Goal: Communication & Community: Ask a question

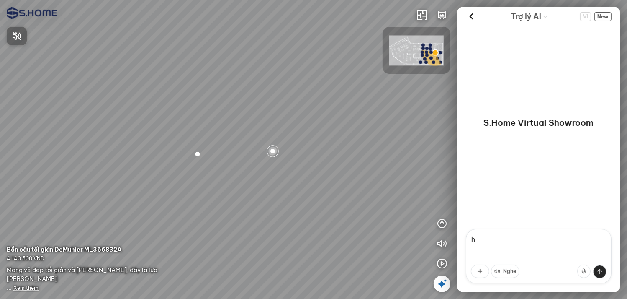
type textarea "hi"
drag, startPoint x: 286, startPoint y: 185, endPoint x: 367, endPoint y: 158, distance: 85.2
click at [367, 158] on div at bounding box center [313, 149] width 627 height 299
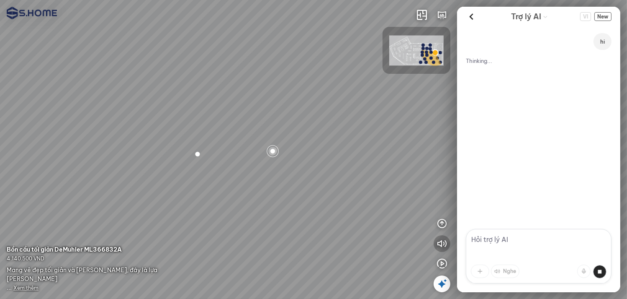
click at [444, 243] on icon "button" at bounding box center [442, 243] width 10 height 10
drag, startPoint x: 376, startPoint y: 247, endPoint x: 234, endPoint y: 241, distance: 142.5
click at [235, 242] on div at bounding box center [313, 149] width 627 height 299
drag, startPoint x: 279, startPoint y: 218, endPoint x: 352, endPoint y: 232, distance: 74.7
click at [352, 232] on div at bounding box center [313, 149] width 627 height 299
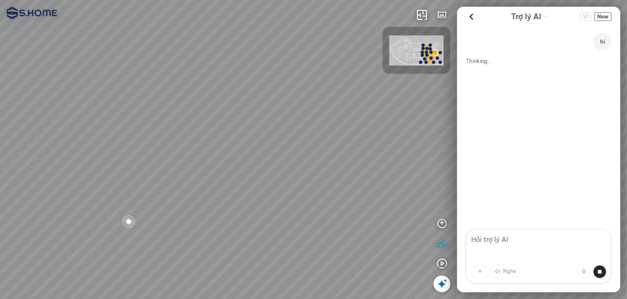
drag, startPoint x: 312, startPoint y: 201, endPoint x: 322, endPoint y: 246, distance: 45.8
click at [322, 246] on div at bounding box center [313, 149] width 627 height 299
drag, startPoint x: 345, startPoint y: 190, endPoint x: 339, endPoint y: 175, distance: 16.5
click at [339, 175] on div at bounding box center [313, 149] width 627 height 299
click at [506, 248] on textarea at bounding box center [539, 256] width 146 height 54
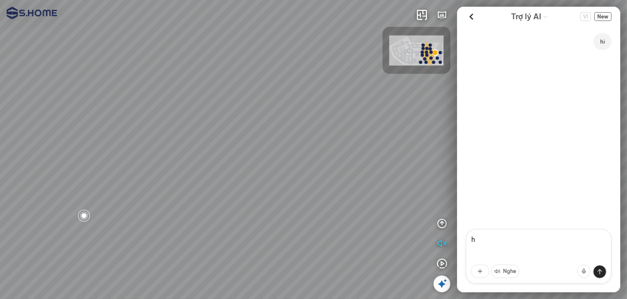
type textarea "hi"
type textarea "h"
type textarea "hi"
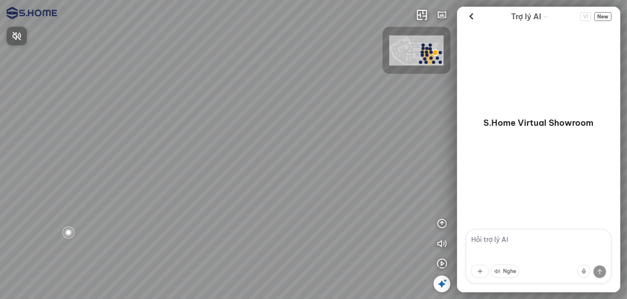
click at [548, 244] on div at bounding box center [313, 149] width 627 height 299
click at [549, 241] on textarea at bounding box center [539, 256] width 146 height 54
type textarea "hello there"
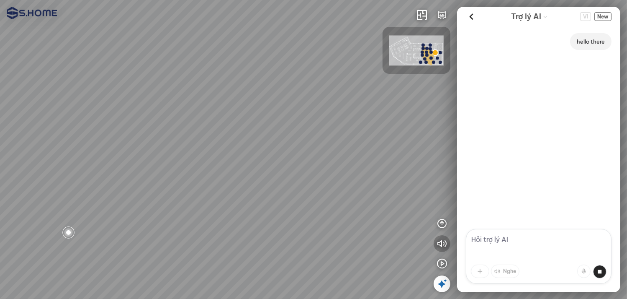
click at [448, 249] on button "button" at bounding box center [442, 243] width 17 height 17
click at [446, 245] on icon "button" at bounding box center [442, 243] width 10 height 10
click at [510, 238] on textarea at bounding box center [539, 256] width 146 height 54
click at [508, 242] on textarea at bounding box center [539, 256] width 146 height 54
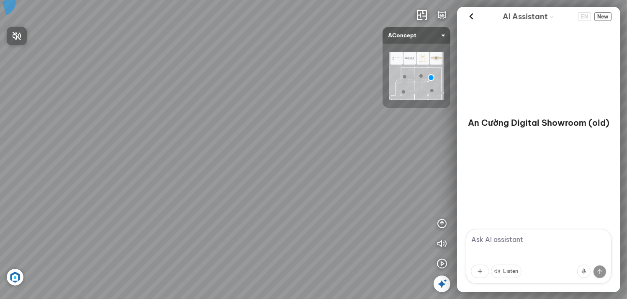
click at [521, 237] on div at bounding box center [313, 149] width 627 height 299
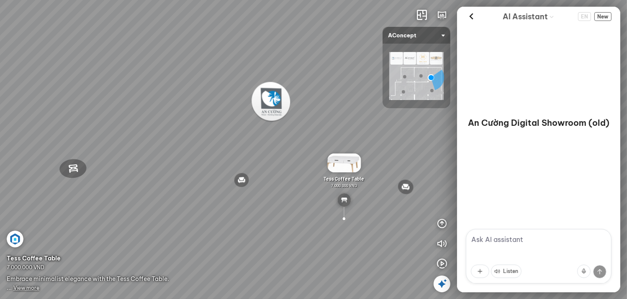
click at [502, 237] on textarea at bounding box center [539, 256] width 146 height 54
type textarea "hi"
click at [513, 239] on textarea at bounding box center [539, 256] width 146 height 54
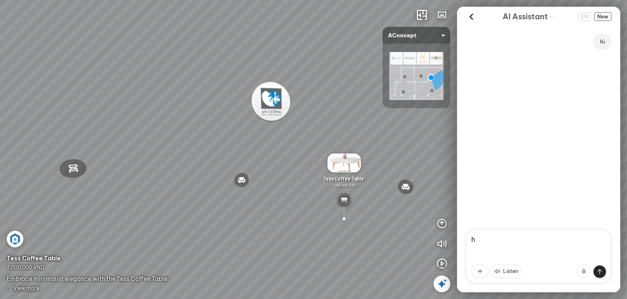
type textarea "hi"
click at [530, 242] on textarea at bounding box center [539, 256] width 146 height 54
type textarea "hello there"
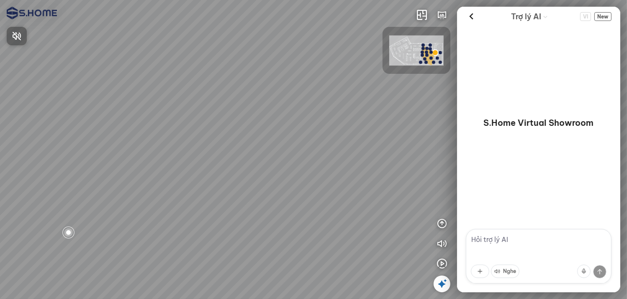
type textarea "e"
type textarea "hella"
type textarea "hi there im Tin"
click at [523, 240] on div at bounding box center [313, 149] width 627 height 299
click at [523, 240] on textarea at bounding box center [539, 256] width 146 height 54
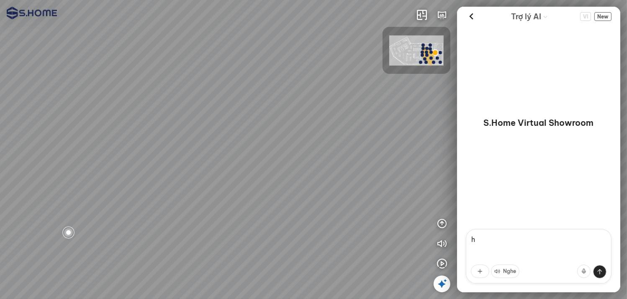
type textarea "hi"
click at [441, 241] on icon "button" at bounding box center [442, 243] width 10 height 10
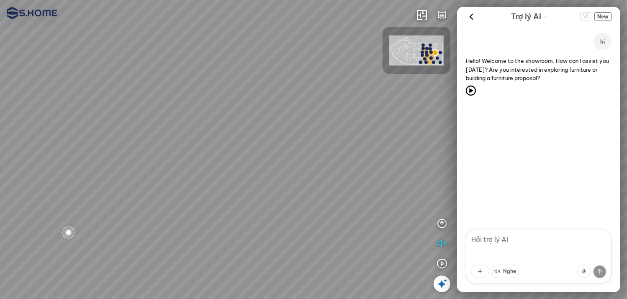
click at [516, 236] on textarea at bounding box center [539, 256] width 146 height 54
type textarea "take me to the cheapest product"
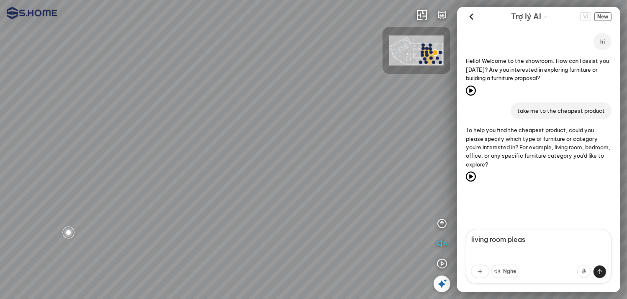
type textarea "living room please"
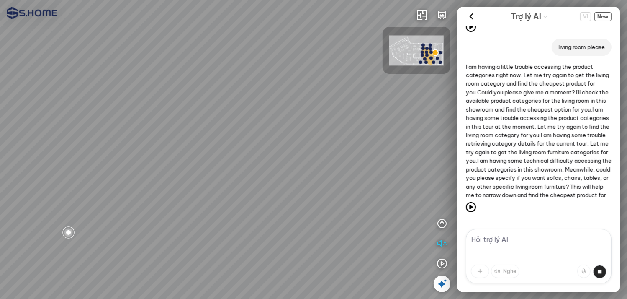
scroll to position [167, 0]
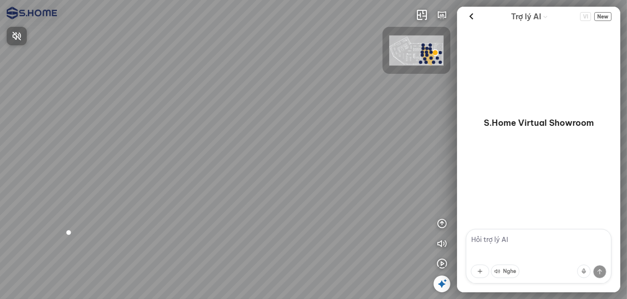
click at [522, 240] on div at bounding box center [313, 149] width 627 height 299
click at [531, 240] on textarea at bounding box center [539, 256] width 146 height 54
type textarea "hello there"
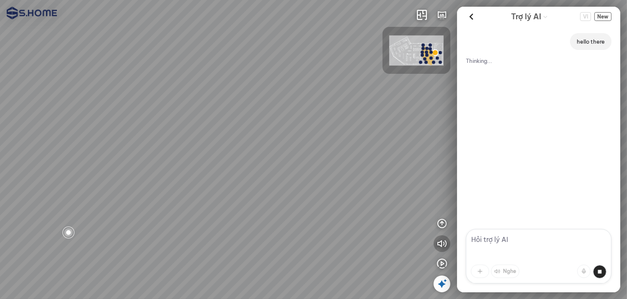
click at [436, 244] on button "button" at bounding box center [442, 243] width 17 height 17
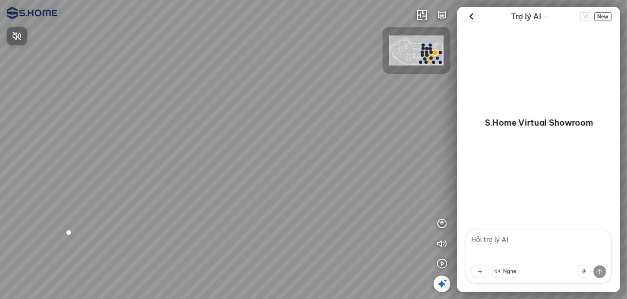
click at [530, 239] on div at bounding box center [313, 149] width 627 height 299
click at [534, 235] on textarea at bounding box center [539, 256] width 146 height 54
click at [534, 229] on textarea at bounding box center [539, 256] width 146 height 54
type textarea "yo"
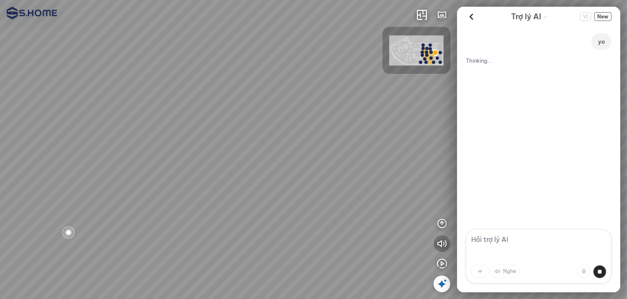
click at [443, 240] on icon "button" at bounding box center [442, 243] width 10 height 10
click at [517, 238] on div at bounding box center [313, 149] width 627 height 299
click at [517, 238] on textarea at bounding box center [539, 256] width 146 height 54
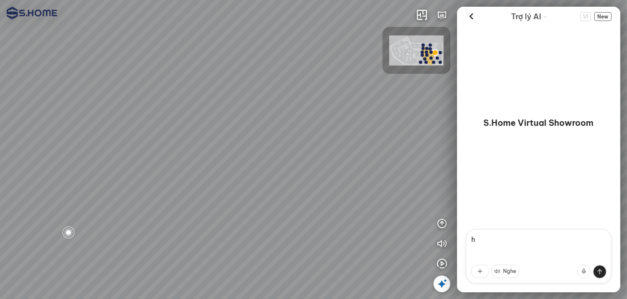
type textarea "hi"
click at [442, 238] on icon "button" at bounding box center [442, 243] width 10 height 10
click at [499, 246] on textarea at bounding box center [539, 256] width 146 height 54
click at [516, 243] on div at bounding box center [313, 149] width 627 height 299
click at [518, 240] on textarea at bounding box center [539, 256] width 146 height 54
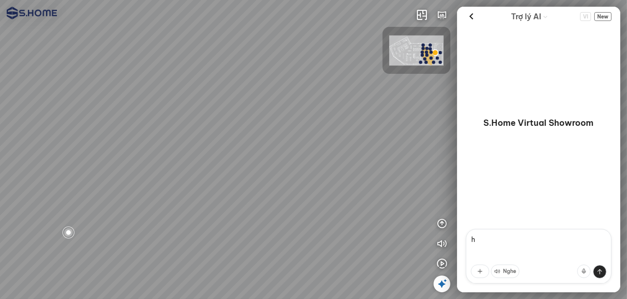
type textarea "hi"
click at [436, 242] on button "button" at bounding box center [442, 243] width 17 height 17
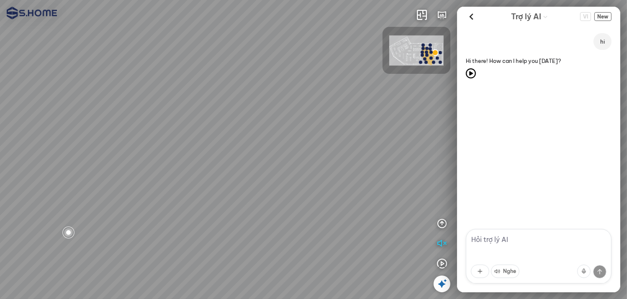
click at [500, 240] on textarea at bounding box center [539, 256] width 146 height 54
type textarea "what can you do for me?"
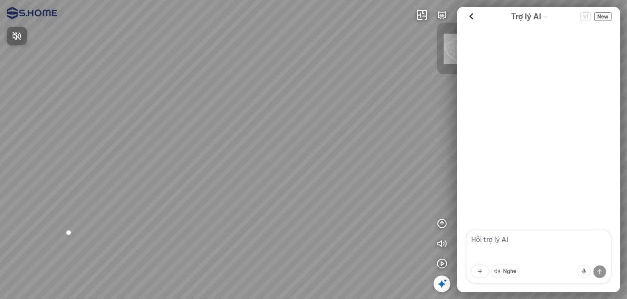
scroll to position [135, 0]
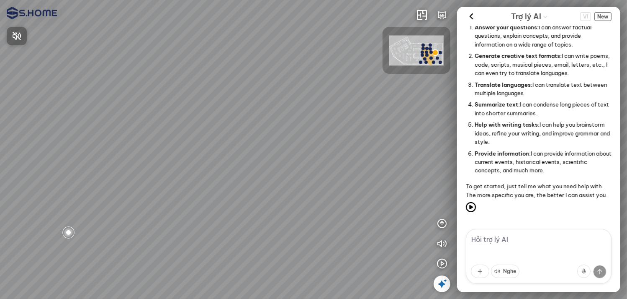
click at [508, 243] on div at bounding box center [313, 149] width 627 height 299
click at [512, 237] on textarea at bounding box center [539, 256] width 146 height 54
type textarea "hello there"
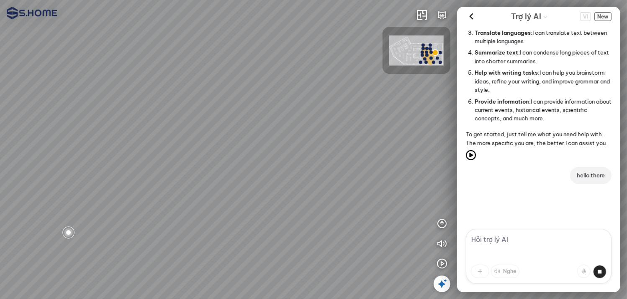
scroll to position [213, 0]
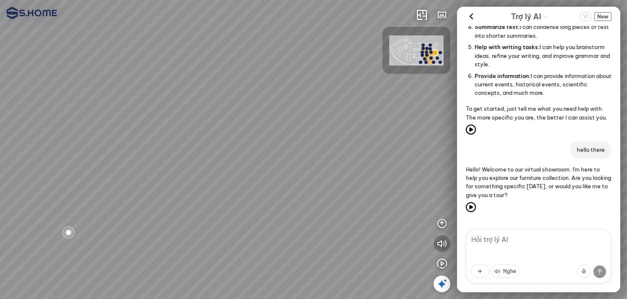
click at [437, 240] on icon "button" at bounding box center [442, 243] width 10 height 10
click at [492, 240] on textarea at bounding box center [539, 256] width 146 height 54
type textarea "yes i think"
type textarea "E"
type textarea "yes please, i think i need a your"
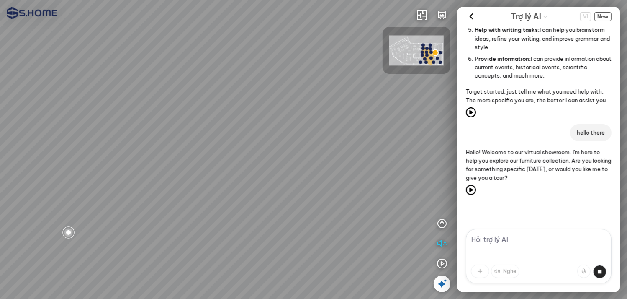
scroll to position [252, 0]
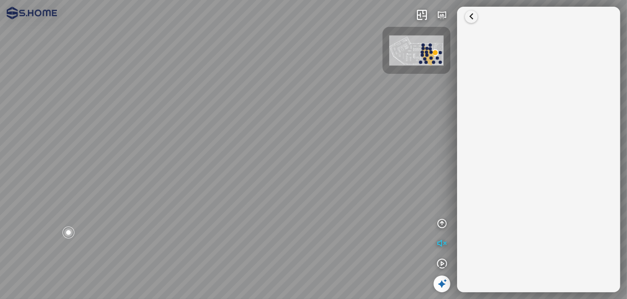
click at [472, 15] on icon at bounding box center [471, 16] width 13 height 13
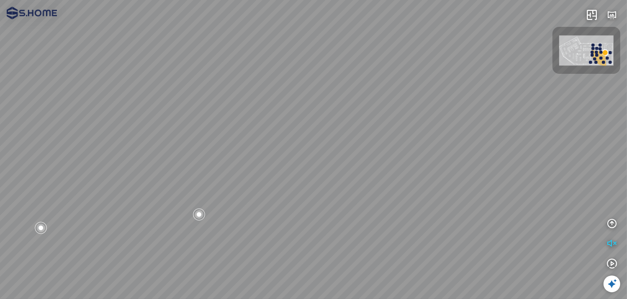
click at [614, 286] on icon at bounding box center [612, 283] width 10 height 10
